Goal: Transaction & Acquisition: Subscribe to service/newsletter

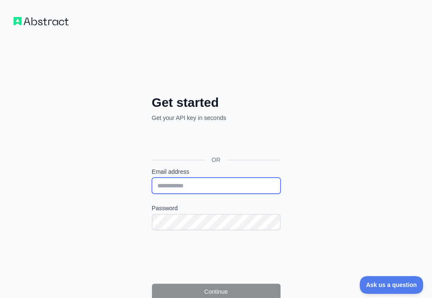
click at [152, 177] on input "Email address" at bounding box center [216, 185] width 129 height 16
paste input "**********"
type input "**********"
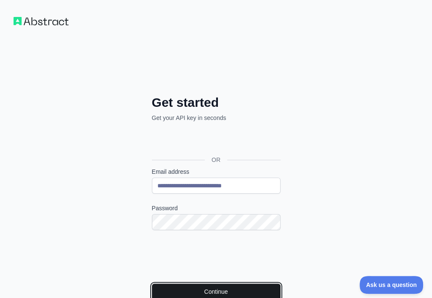
click at [163, 283] on button "Continue" at bounding box center [216, 291] width 129 height 16
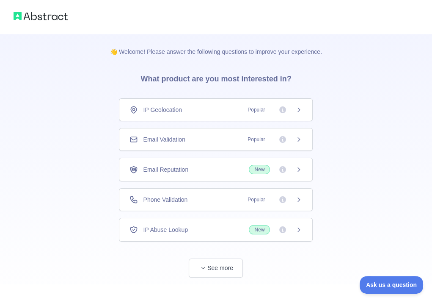
click at [202, 141] on div "Email Validation Popular" at bounding box center [216, 139] width 173 height 8
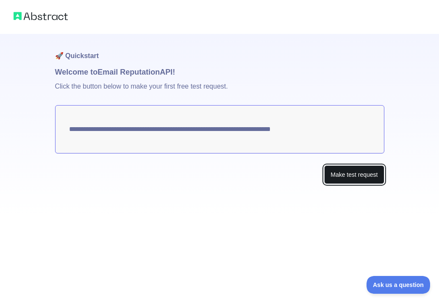
click at [346, 177] on button "Make test request" at bounding box center [354, 174] width 60 height 19
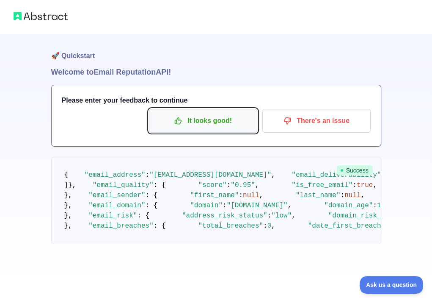
click at [215, 119] on p "It looks good!" at bounding box center [203, 121] width 96 height 14
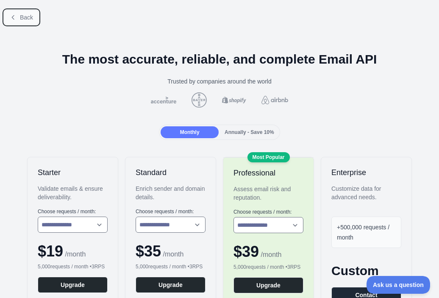
click at [22, 16] on span "Back" at bounding box center [26, 17] width 13 height 7
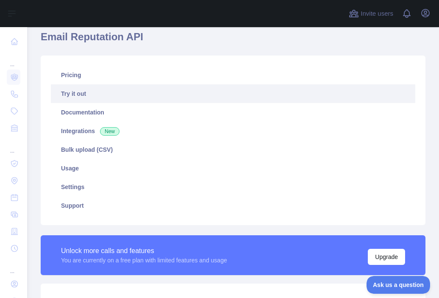
scroll to position [169, 0]
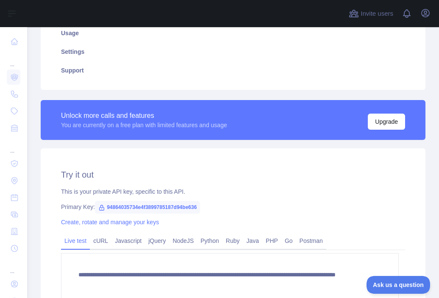
click at [150, 207] on span "94864035734e4f3899785187d94be636" at bounding box center [147, 207] width 105 height 13
copy span "94864035734e4f3899785187d94be636"
